Goal: Navigation & Orientation: Find specific page/section

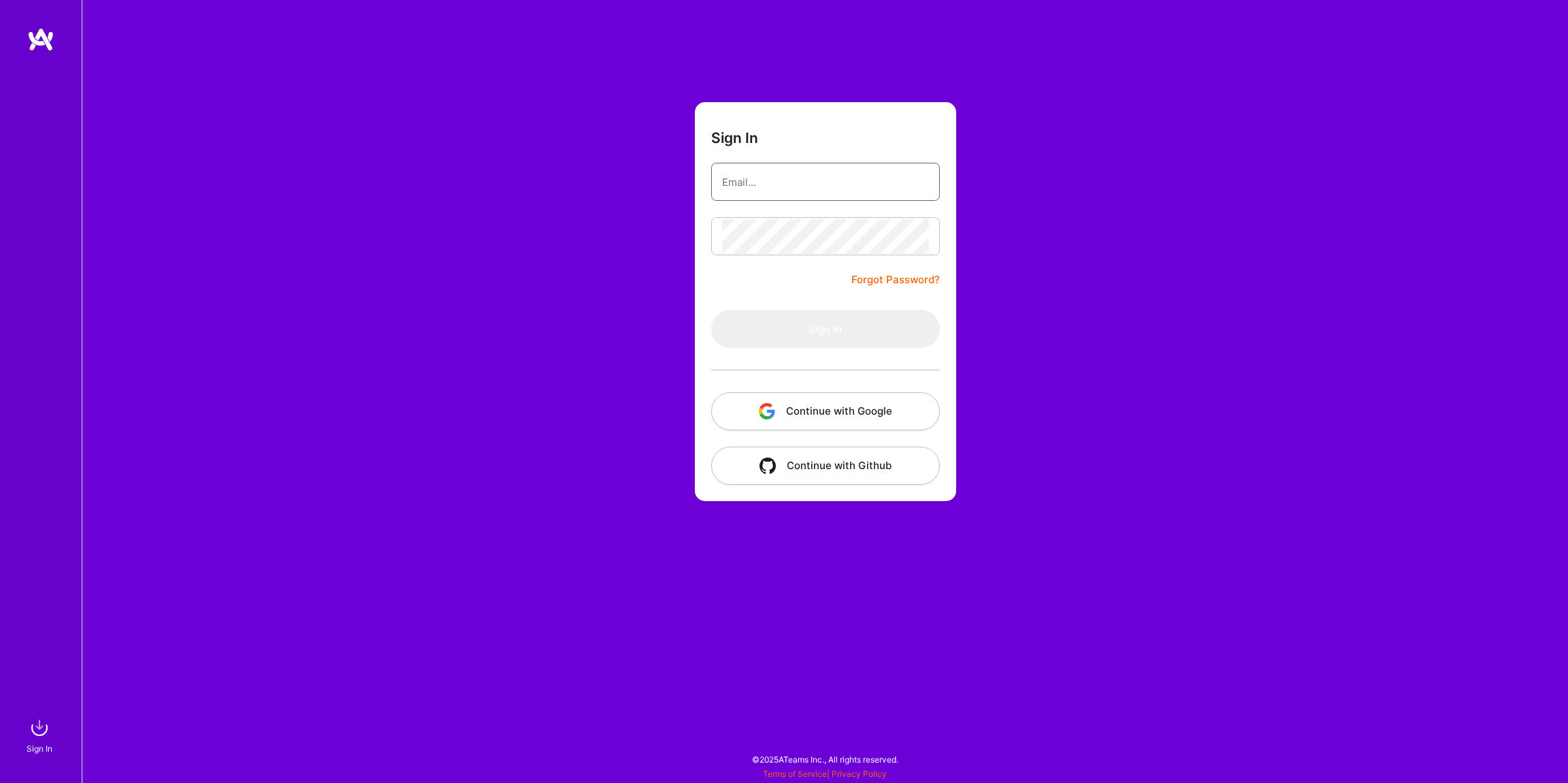
click at [763, 183] on input "email" at bounding box center [826, 183] width 207 height 35
type input "[EMAIL_ADDRESS][DOMAIN_NAME]"
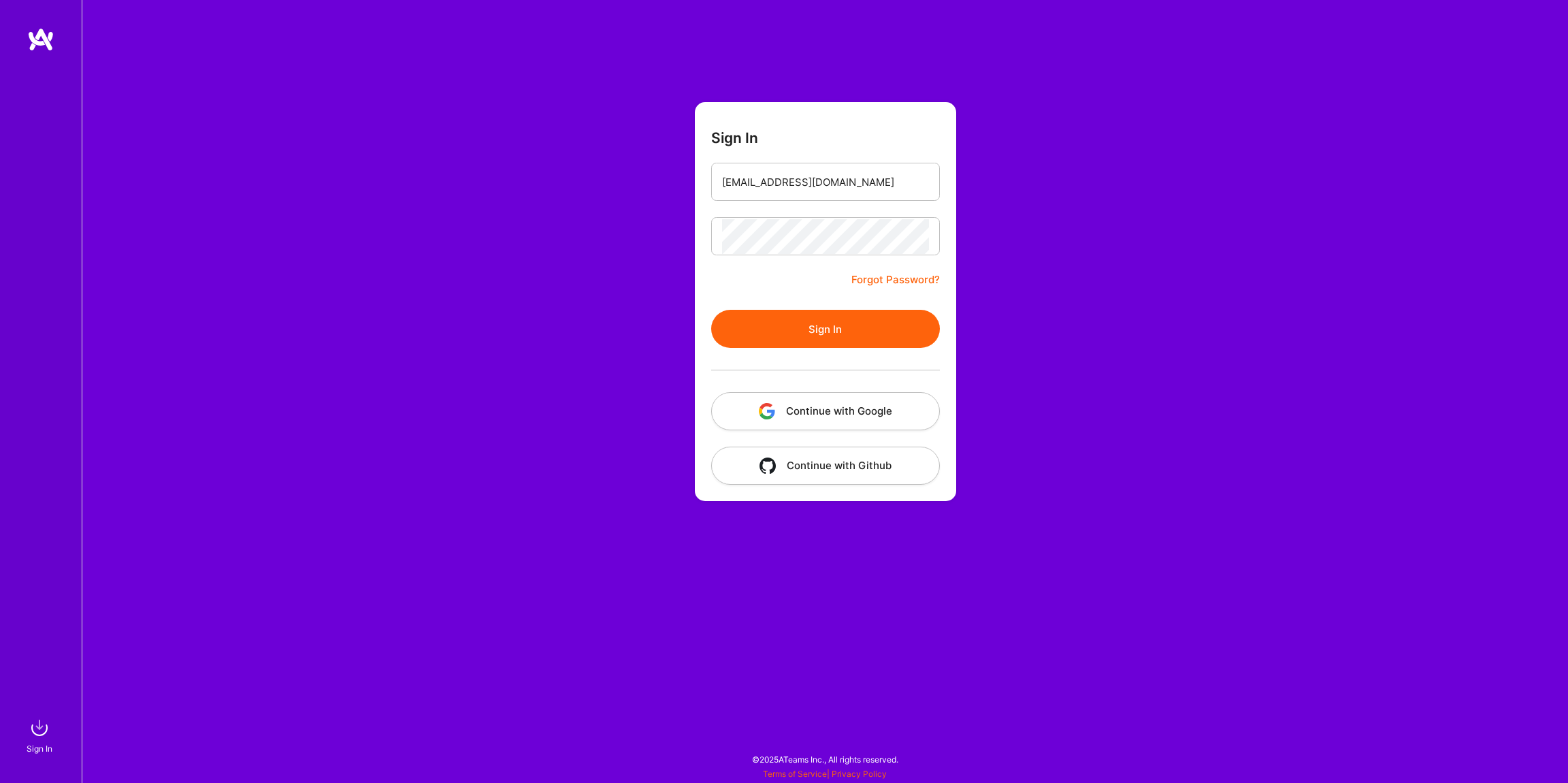
click at [805, 321] on button "Sign In" at bounding box center [826, 329] width 229 height 38
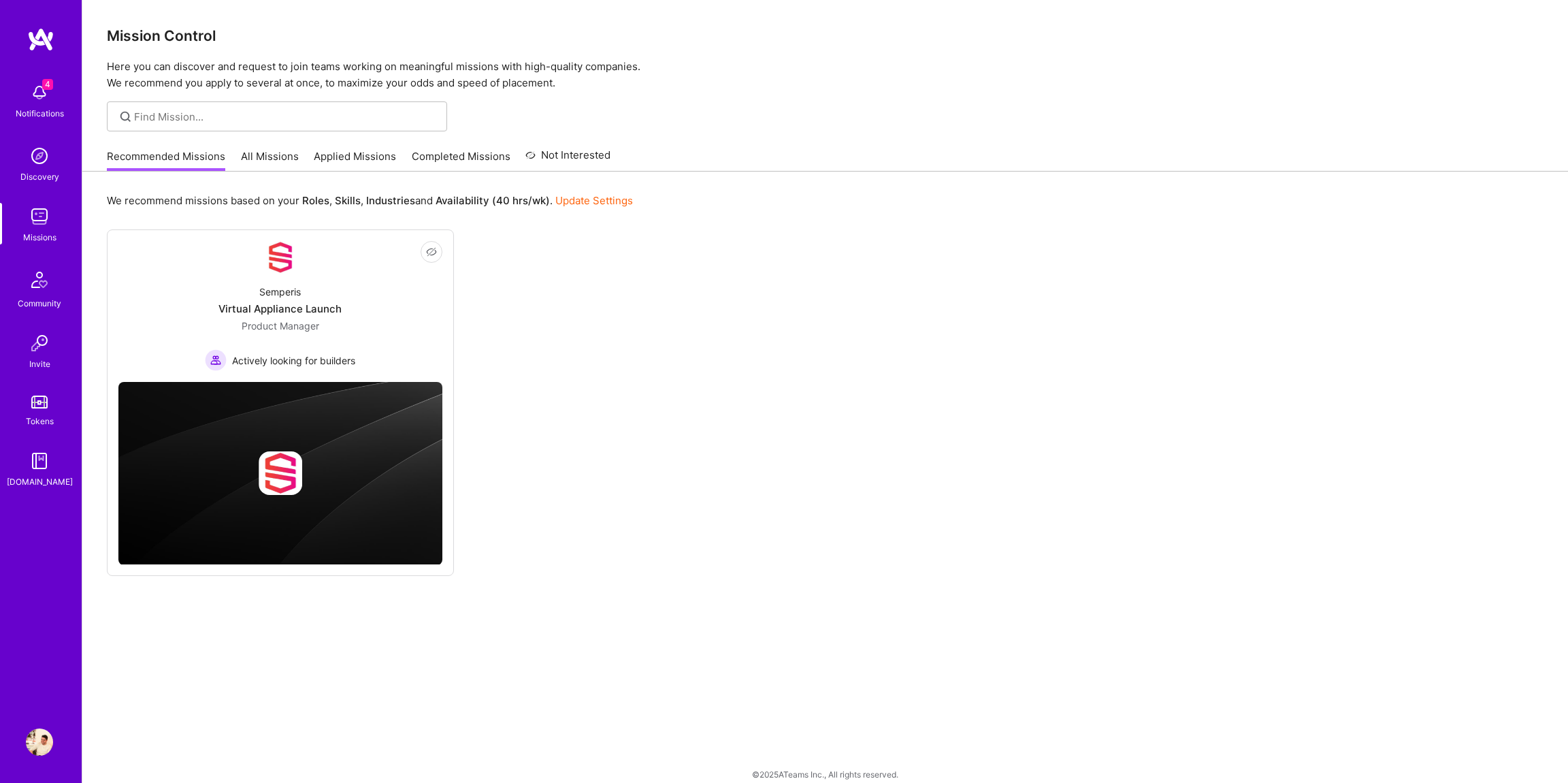
click at [260, 139] on div "Mission Control Here you can discover and request to join teams working on mean…" at bounding box center [825, 399] width 1486 height 799
click at [341, 162] on link "Applied Missions" at bounding box center [355, 160] width 82 height 23
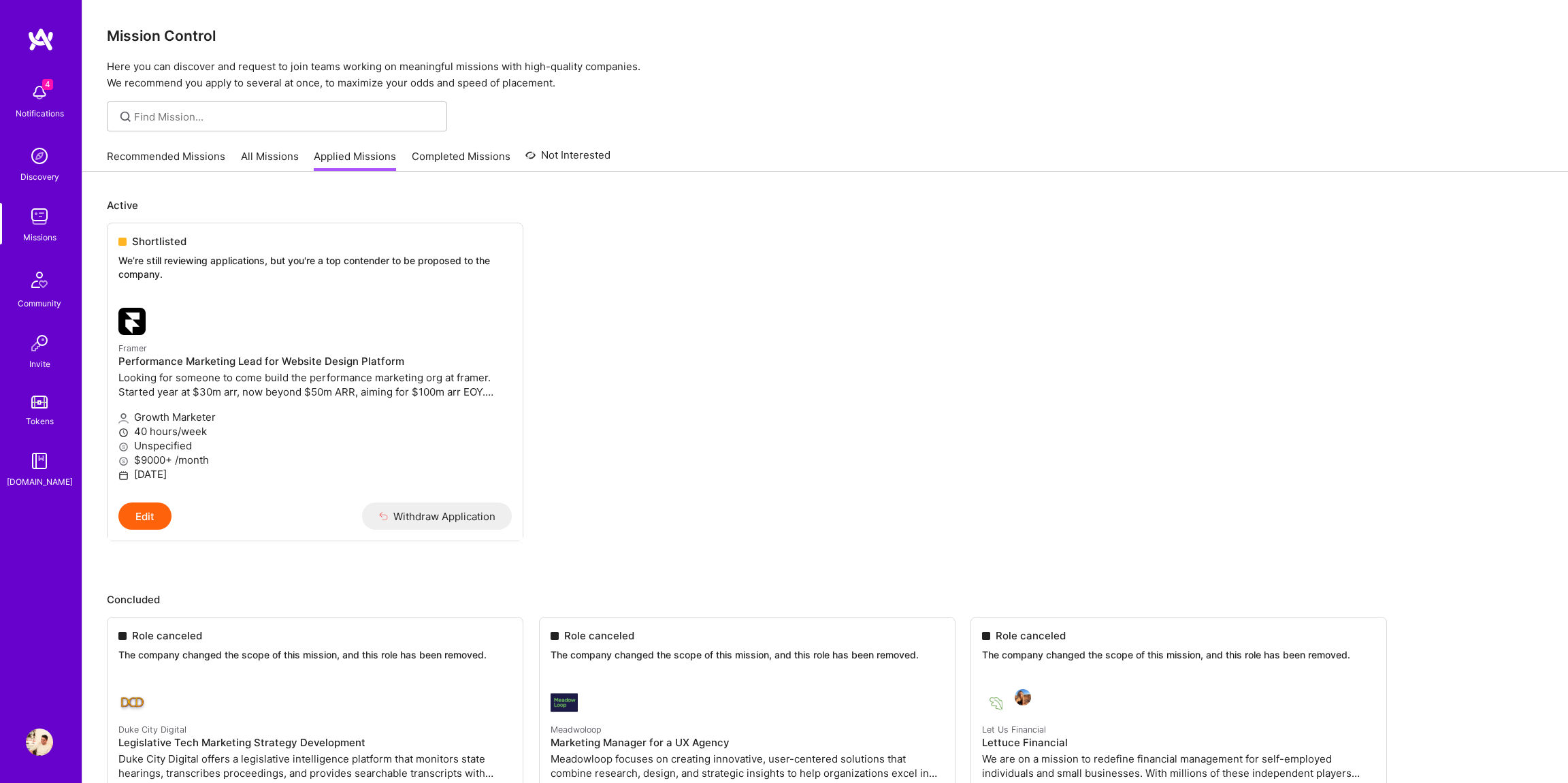
click at [52, 113] on div "Notifications" at bounding box center [39, 113] width 48 height 15
click at [47, 108] on div "4 Notifications Discovery Missions Community Invite Tokens [DOMAIN_NAME]" at bounding box center [41, 283] width 82 height 412
click at [21, 91] on div "4 Notifications" at bounding box center [39, 99] width 85 height 47
click at [29, 95] on div "4 Notifications Discovery Missions Community Invite Tokens [DOMAIN_NAME]" at bounding box center [41, 283] width 82 height 412
click at [36, 731] on img at bounding box center [39, 742] width 27 height 27
